Goal: Ask a question

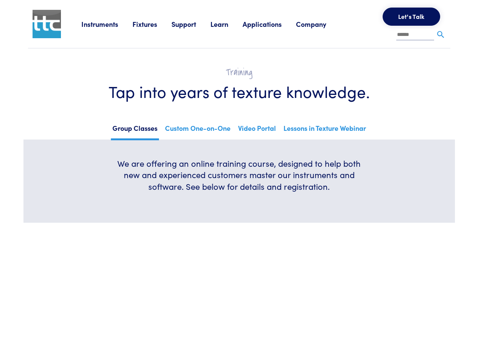
click at [239, 182] on h6 "We are offering an online training course, designed to help both new and experi…" at bounding box center [239, 175] width 254 height 35
click at [107, 24] on link "Instruments" at bounding box center [106, 23] width 51 height 9
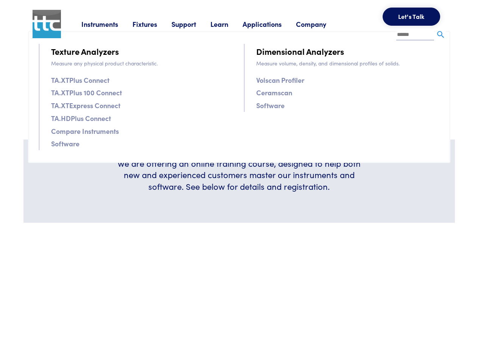
click at [153, 24] on link "Fixtures" at bounding box center [151, 23] width 39 height 9
click at [192, 24] on link "Support" at bounding box center [190, 23] width 39 height 9
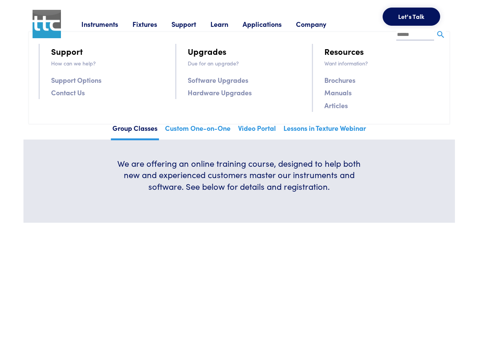
click at [229, 24] on link "Learn" at bounding box center [226, 23] width 32 height 9
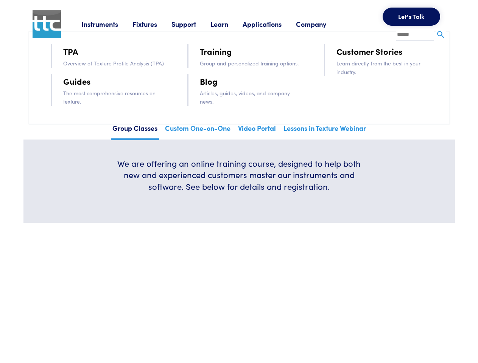
click at [272, 24] on link "Applications" at bounding box center [269, 23] width 53 height 9
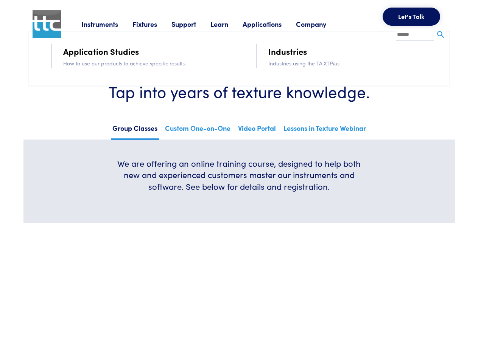
click at [321, 24] on link "Company" at bounding box center [318, 23] width 45 height 9
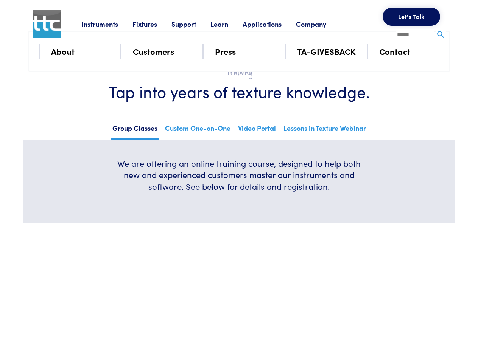
click at [411, 17] on button "Let's Talk" at bounding box center [412, 17] width 58 height 18
click at [0, 0] on div "**********" at bounding box center [0, 0] width 0 height 0
